Goal: Task Accomplishment & Management: Manage account settings

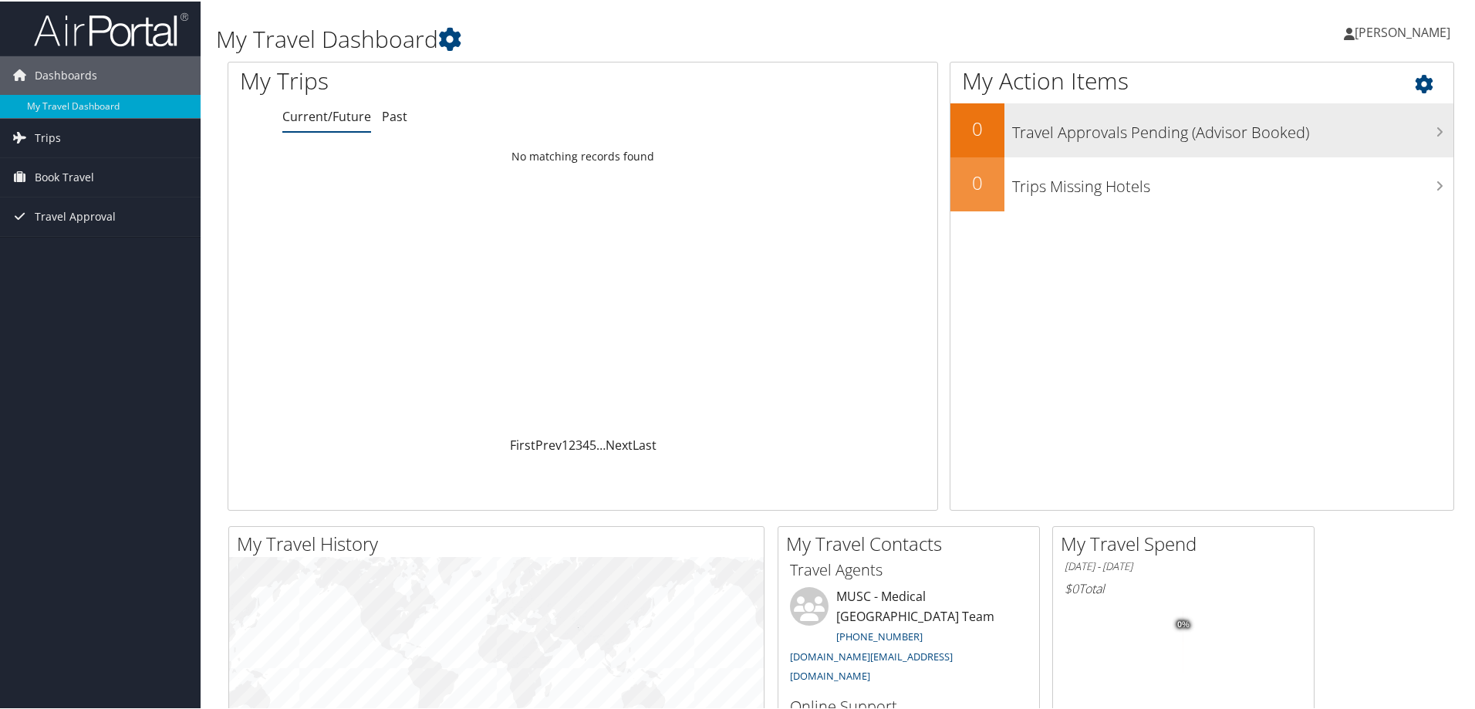
click at [1091, 133] on h3 "Travel Approvals Pending (Advisor Booked)" at bounding box center [1232, 127] width 441 height 29
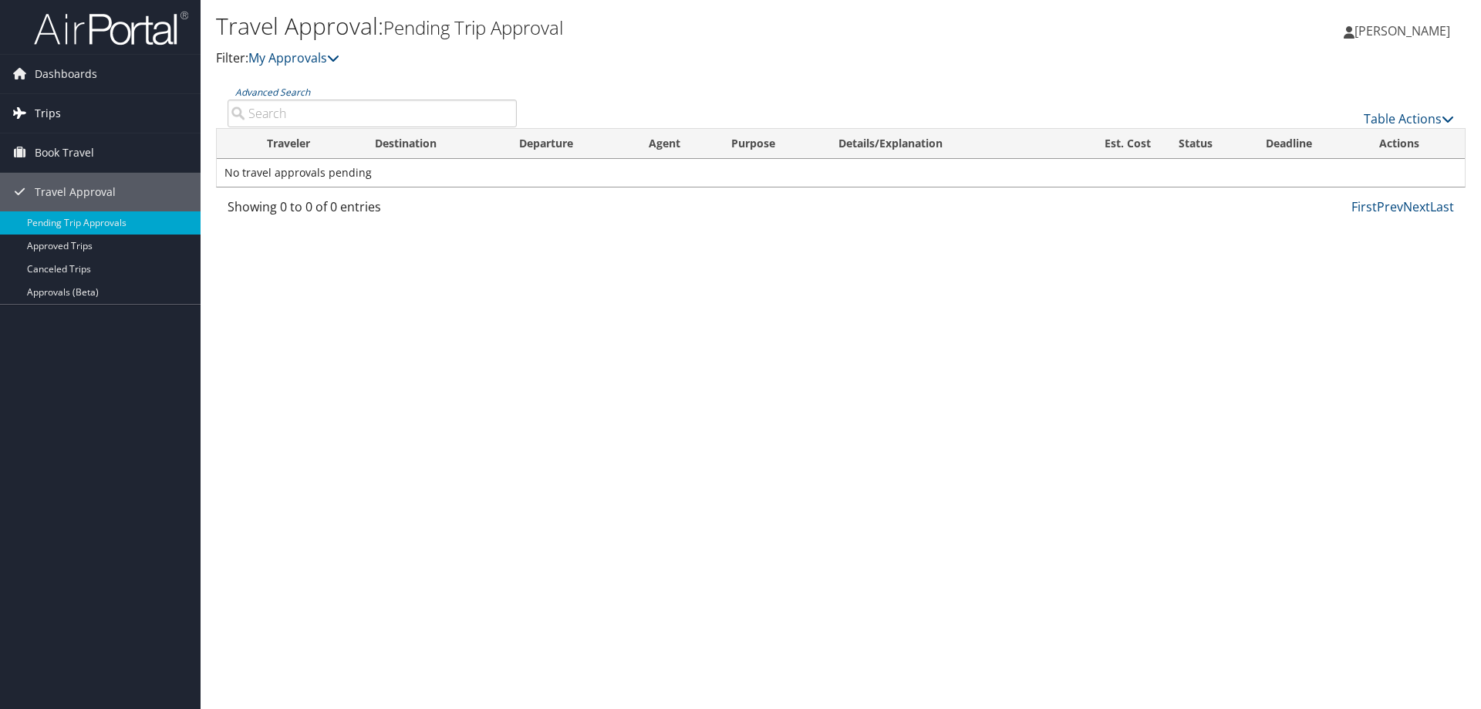
click at [59, 109] on link "Trips" at bounding box center [100, 113] width 201 height 39
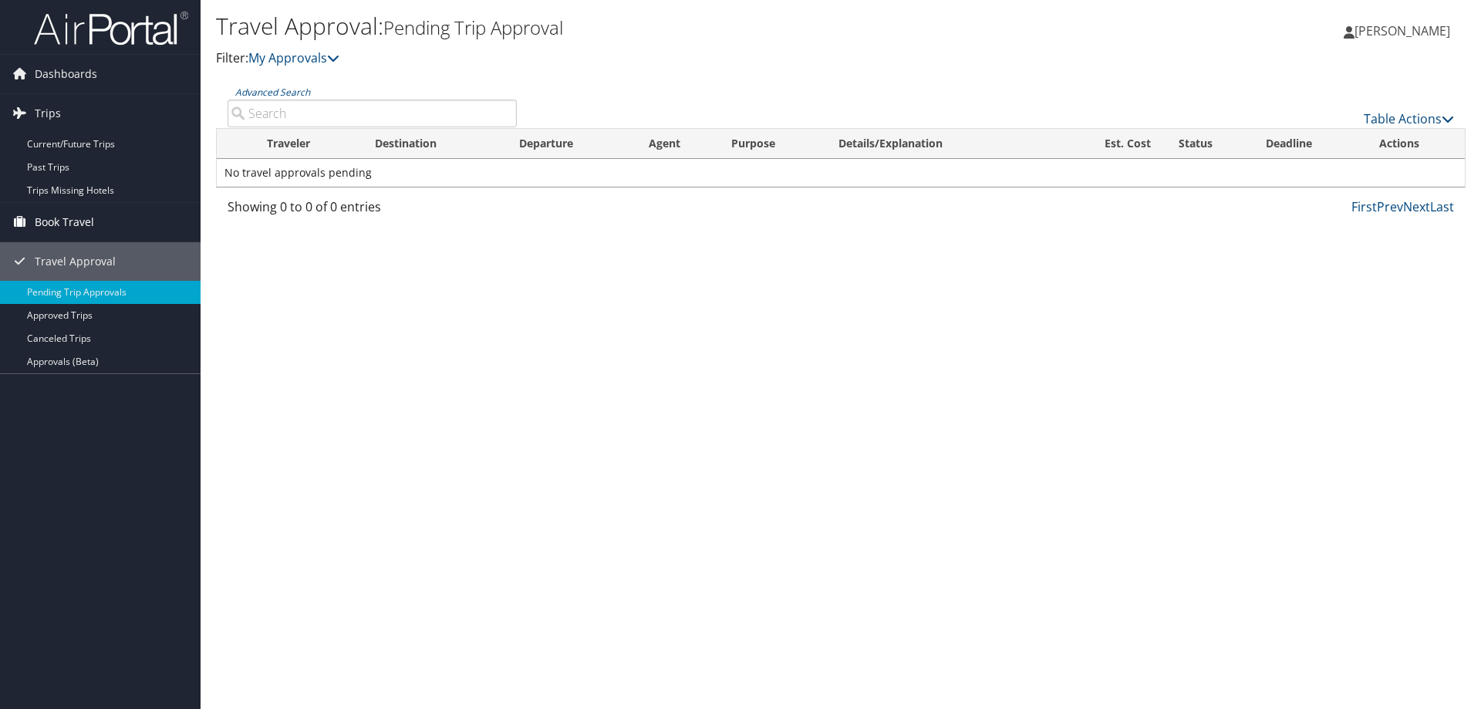
click at [85, 218] on span "Book Travel" at bounding box center [64, 222] width 59 height 39
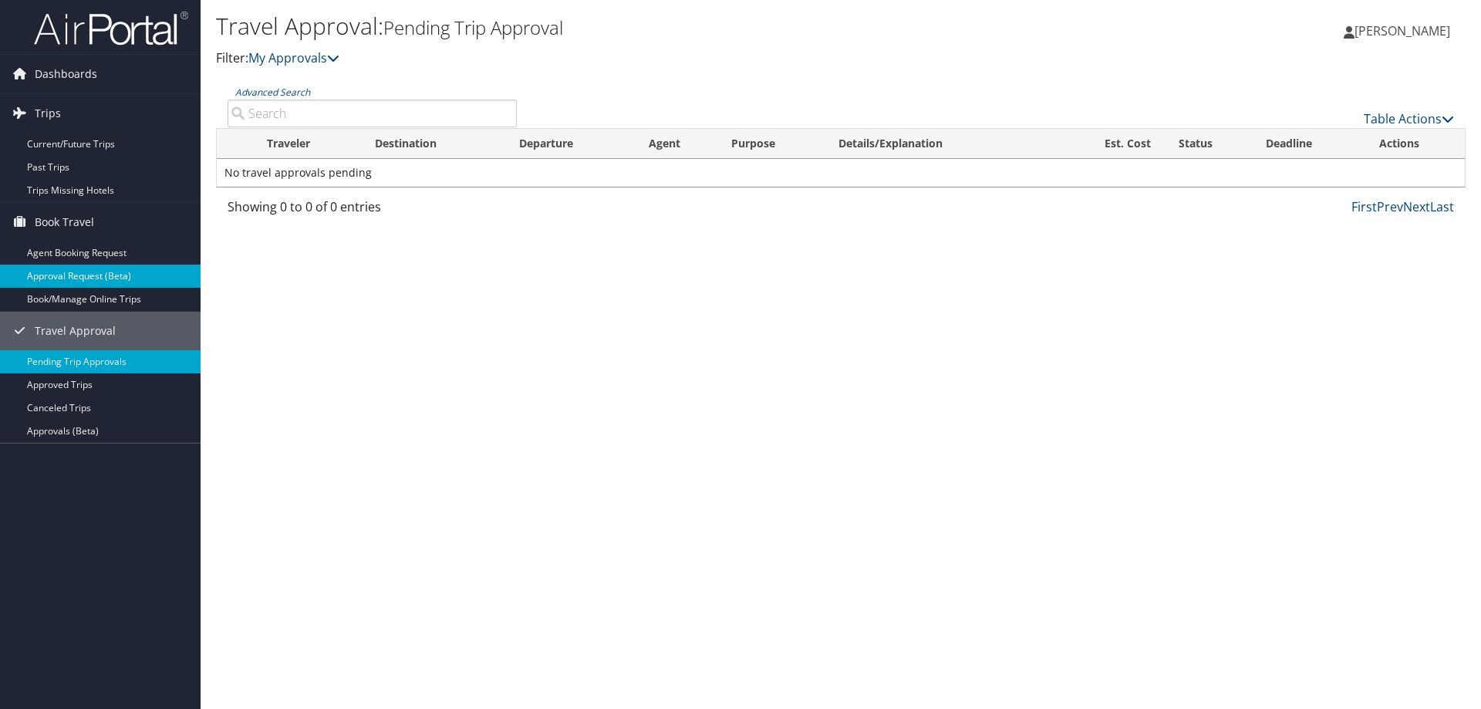
click at [82, 275] on link "Approval Request (Beta)" at bounding box center [100, 276] width 201 height 23
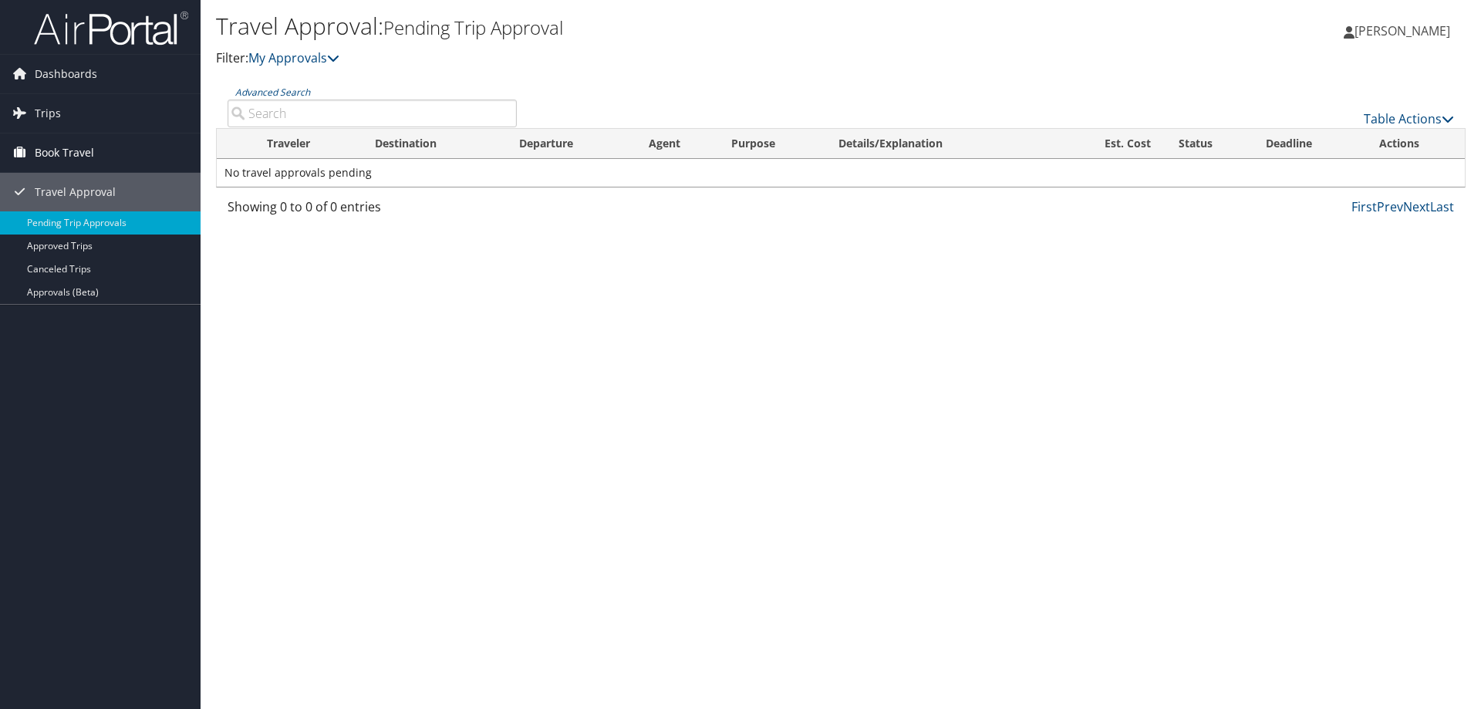
click at [62, 145] on span "Book Travel" at bounding box center [64, 152] width 59 height 39
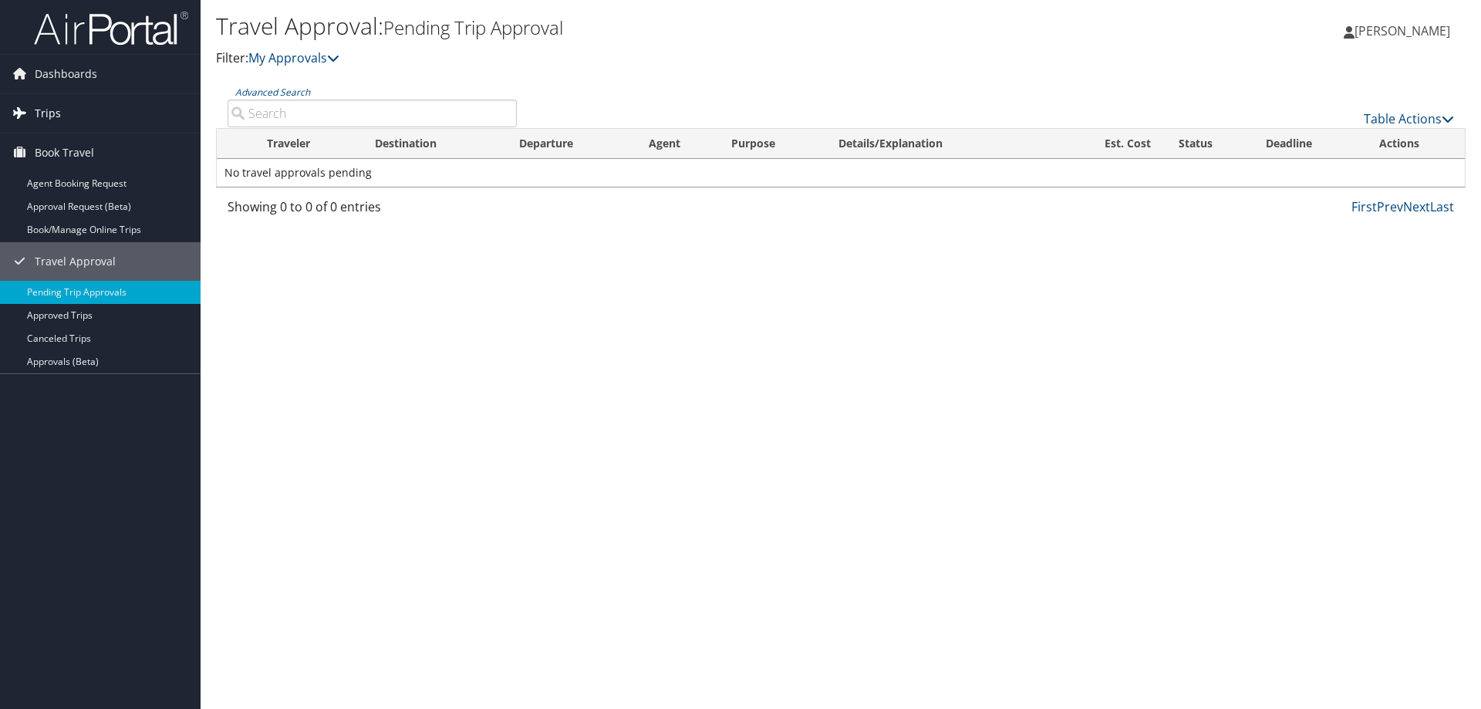
click at [64, 116] on link "Trips" at bounding box center [100, 113] width 201 height 39
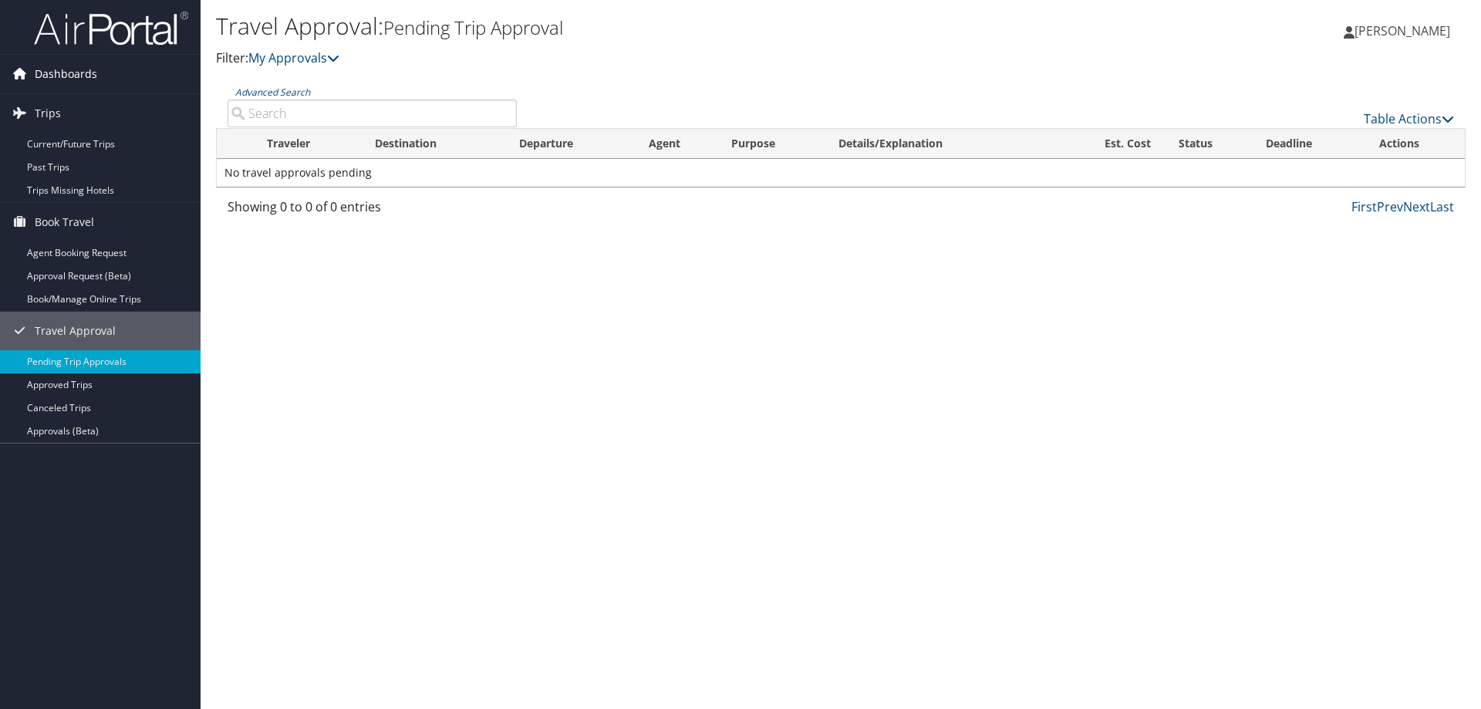
click at [66, 79] on span "Dashboards" at bounding box center [66, 74] width 62 height 39
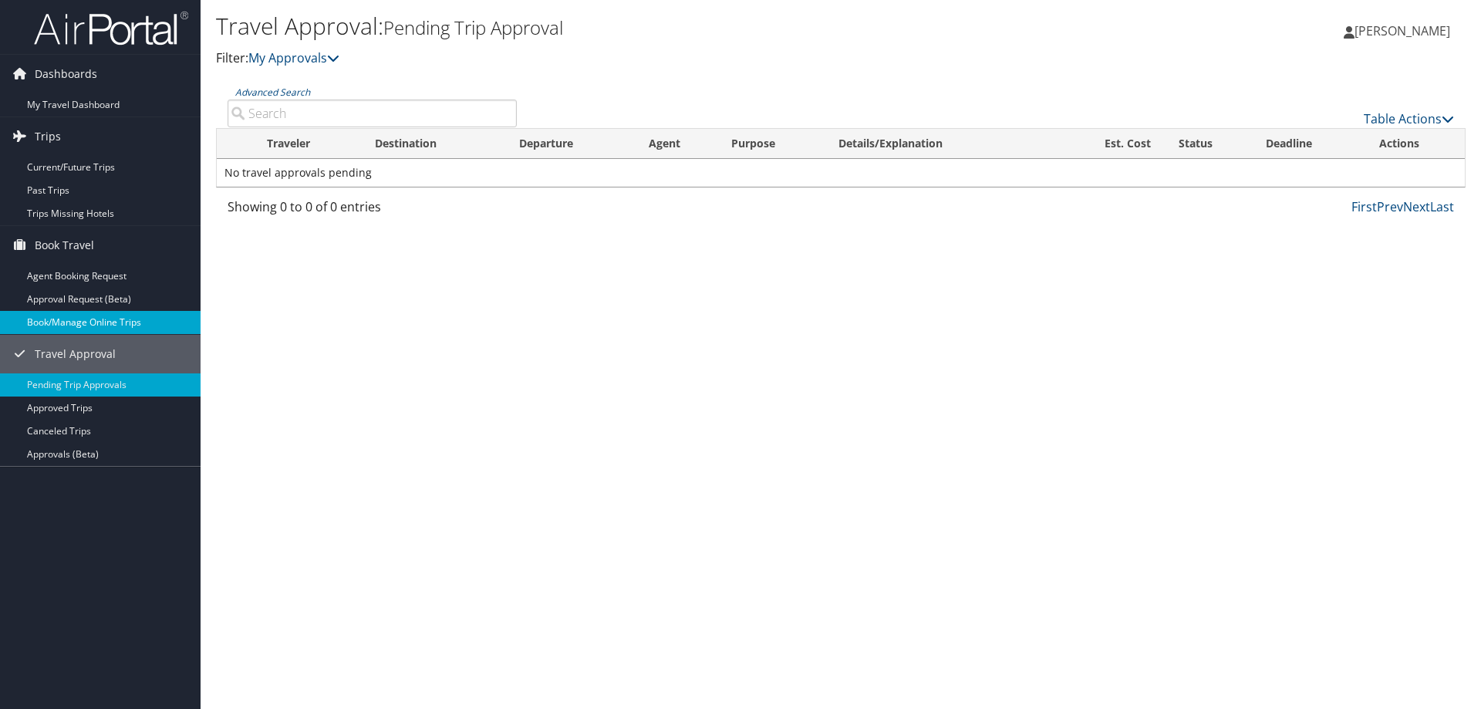
click at [63, 322] on link "Book/Manage Online Trips" at bounding box center [100, 322] width 201 height 23
